Goal: Information Seeking & Learning: Learn about a topic

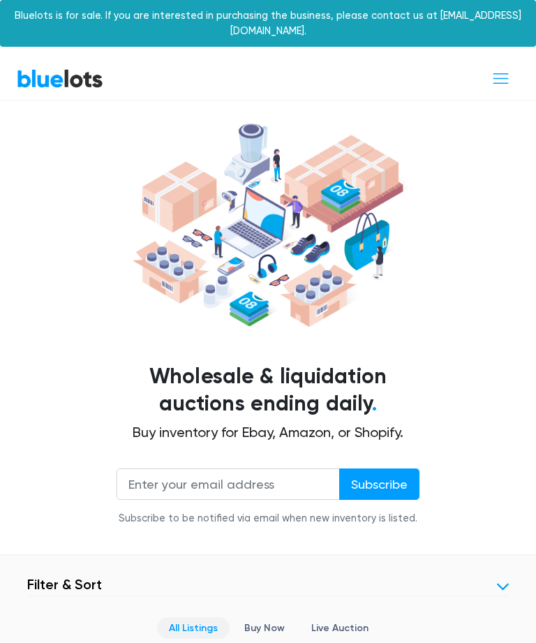
click at [493, 69] on span "Toggle navigation" at bounding box center [500, 78] width 19 height 19
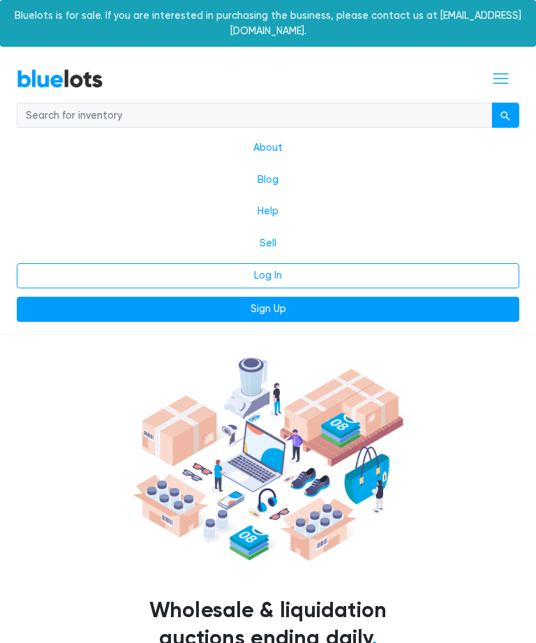
click at [216, 103] on input "search" at bounding box center [254, 115] width 475 height 25
type input "Pets"
click at [505, 103] on button "submit" at bounding box center [505, 115] width 28 height 25
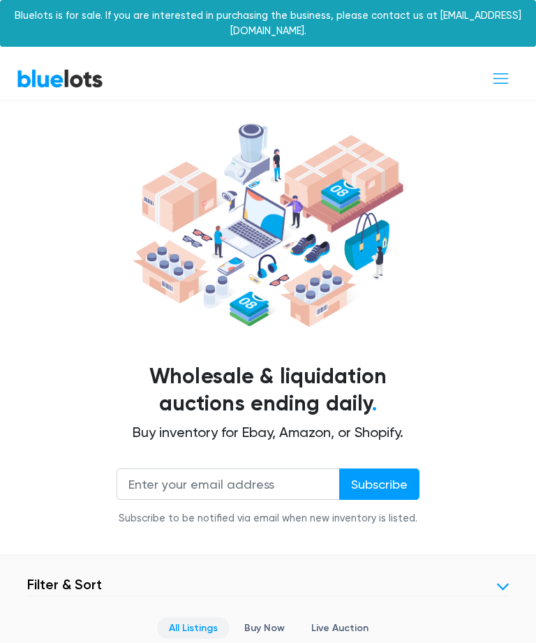
click at [500, 69] on span "Toggle navigation" at bounding box center [500, 78] width 19 height 19
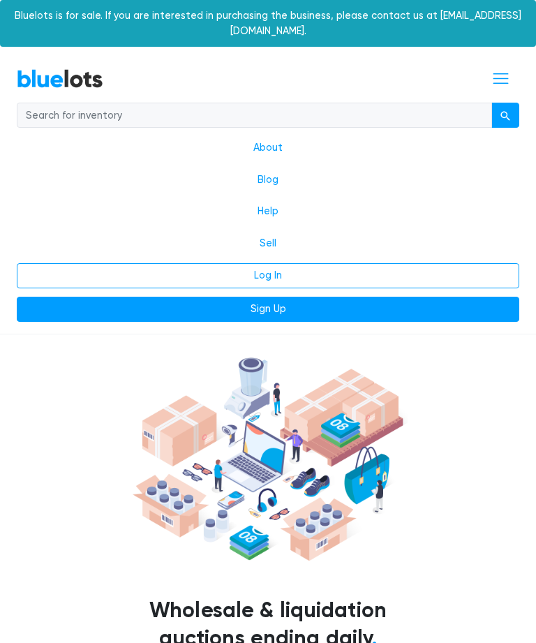
click at [273, 105] on input "search" at bounding box center [254, 115] width 475 height 25
type input "Animal"
click at [505, 103] on button "submit" at bounding box center [505, 115] width 28 height 25
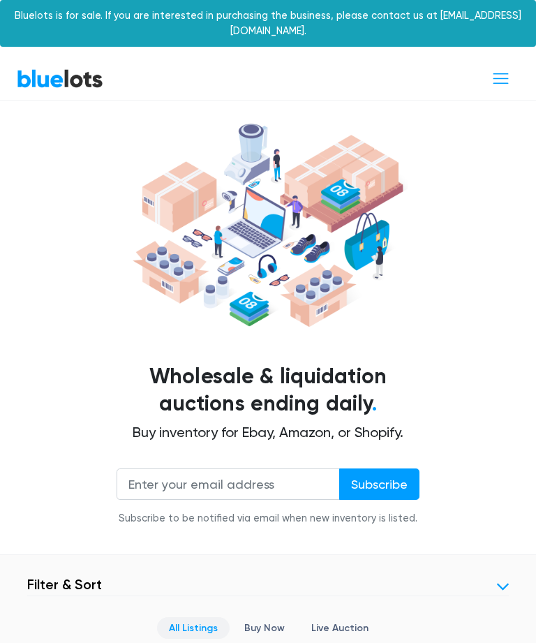
click at [505, 69] on span "Toggle navigation" at bounding box center [500, 78] width 19 height 19
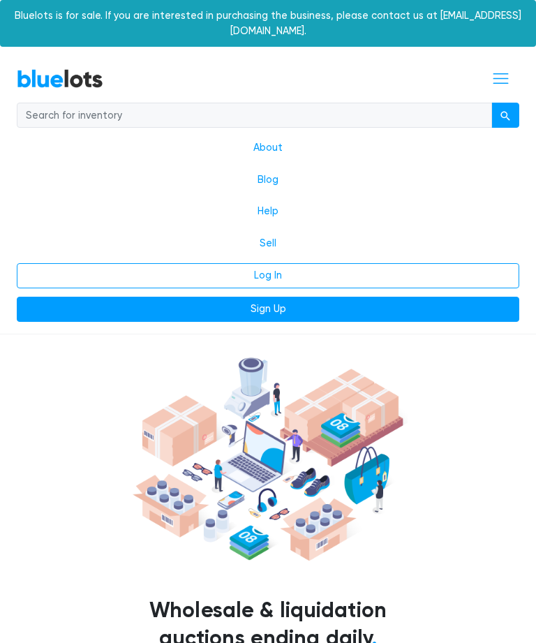
click at [171, 103] on input "search" at bounding box center [254, 115] width 475 height 25
type input "Dog"
click at [505, 103] on button "submit" at bounding box center [505, 115] width 28 height 25
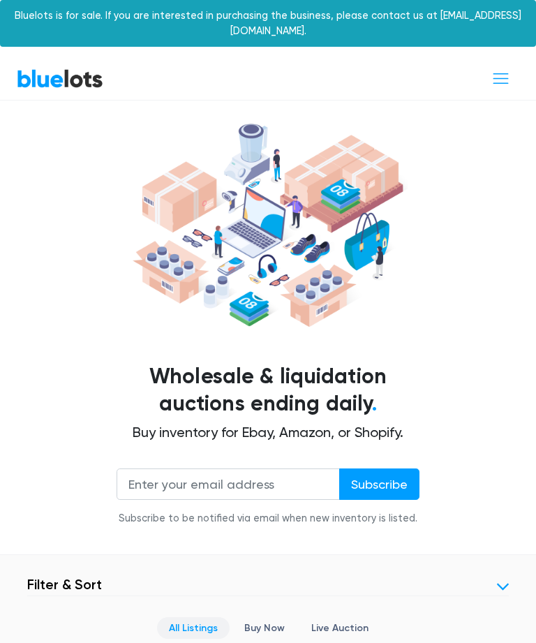
click at [507, 69] on span "Toggle navigation" at bounding box center [500, 78] width 19 height 19
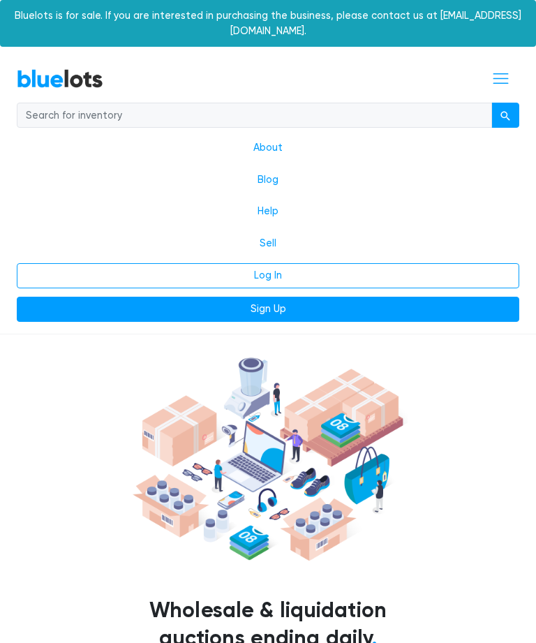
click at [297, 104] on input "search" at bounding box center [254, 115] width 475 height 25
type input "Cat"
click at [505, 103] on button "submit" at bounding box center [505, 115] width 28 height 25
